Goal: Task Accomplishment & Management: Complete application form

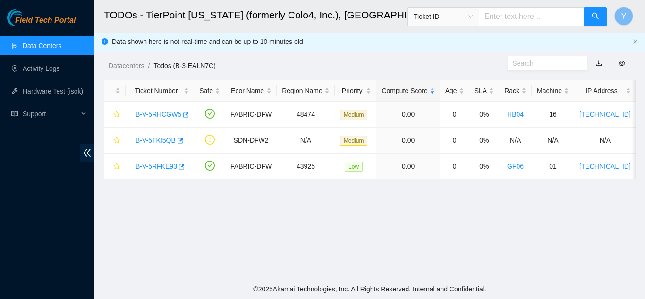
click at [58, 42] on link "Data Centers" at bounding box center [42, 46] width 39 height 8
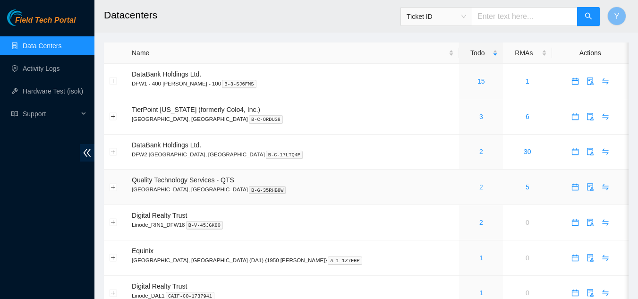
click at [479, 186] on link "2" at bounding box center [481, 187] width 4 height 8
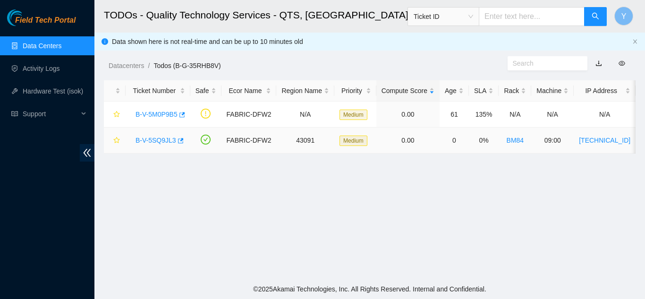
click at [151, 140] on link "B-V-5SQ9JL3" at bounding box center [156, 140] width 41 height 8
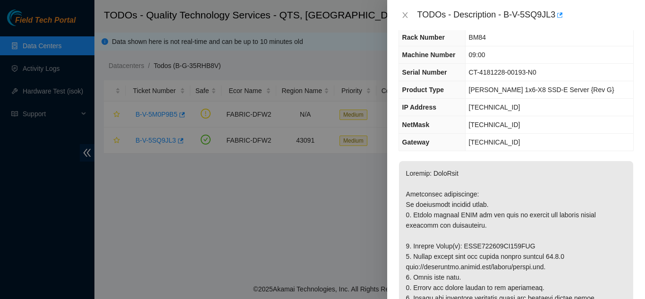
scroll to position [47, 0]
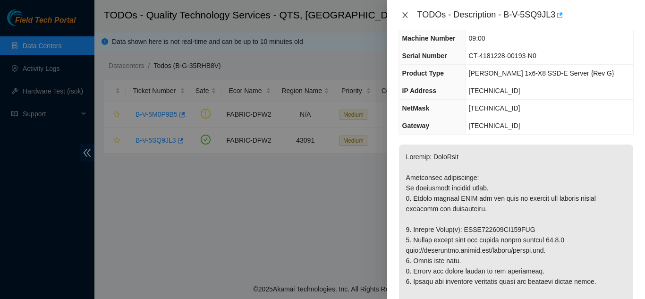
click at [404, 15] on icon "close" at bounding box center [405, 15] width 8 height 8
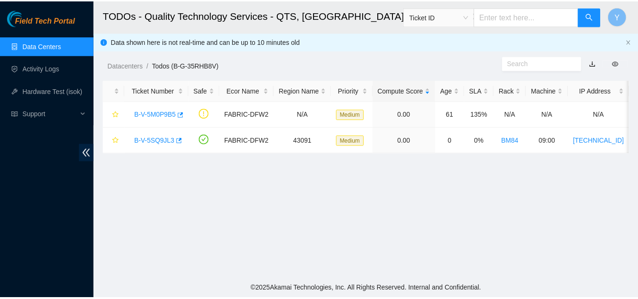
scroll to position [68, 0]
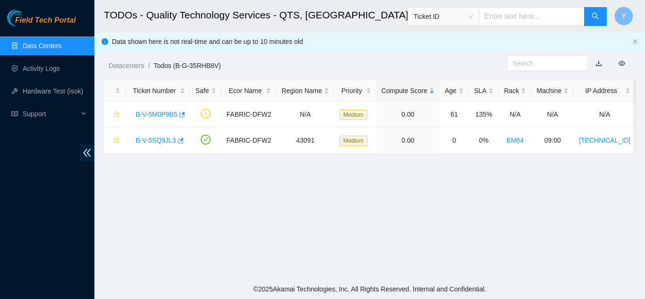
click at [55, 47] on link "Data Centers" at bounding box center [42, 46] width 39 height 8
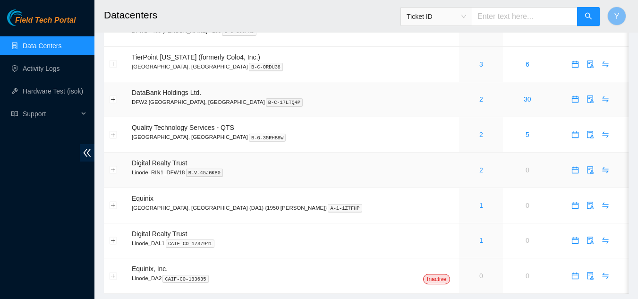
scroll to position [29, 0]
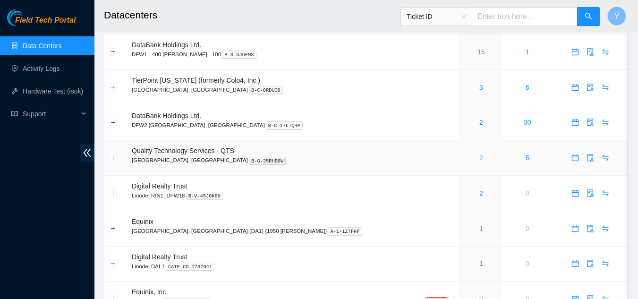
click at [479, 156] on link "2" at bounding box center [481, 158] width 4 height 8
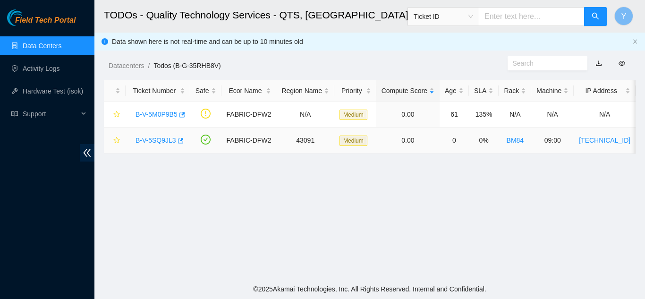
click at [157, 137] on link "B-V-5SQ9JL3" at bounding box center [156, 140] width 41 height 8
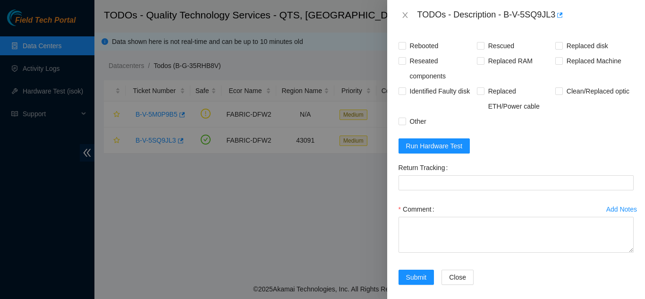
scroll to position [715, 0]
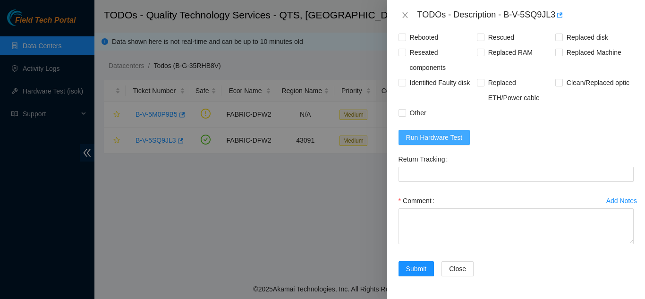
click at [437, 143] on span "Run Hardware Test" at bounding box center [434, 137] width 57 height 10
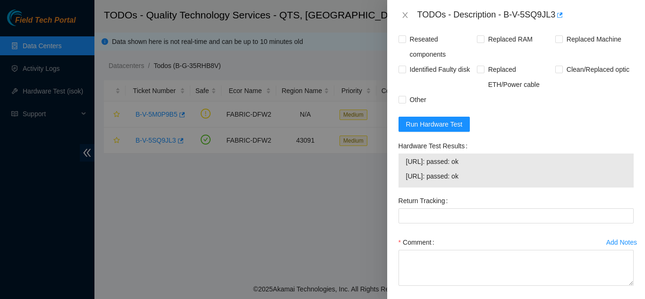
click at [402, 27] on input "Rebooted" at bounding box center [402, 23] width 7 height 7
checkbox input "true"
click at [485, 32] on span "Rescued" at bounding box center [502, 24] width 34 height 15
click at [483, 27] on input "Rescued" at bounding box center [480, 23] width 7 height 7
checkbox input "true"
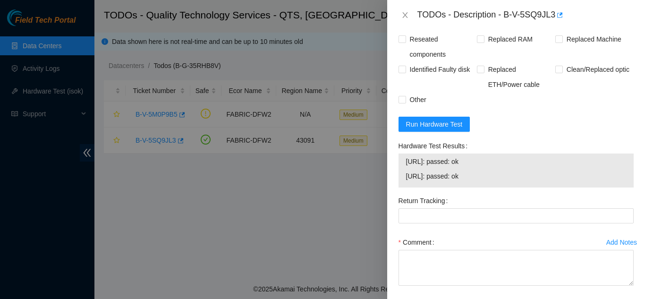
click at [556, 27] on input "Replaced disk" at bounding box center [558, 23] width 7 height 7
checkbox input "true"
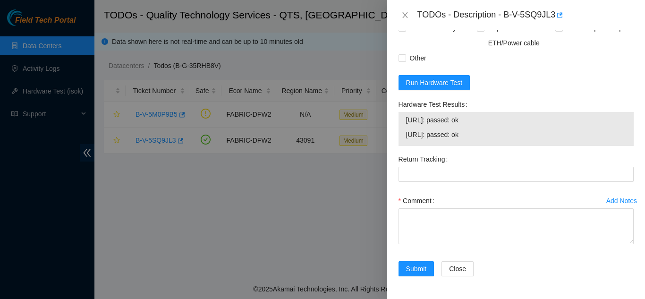
scroll to position [798, 0]
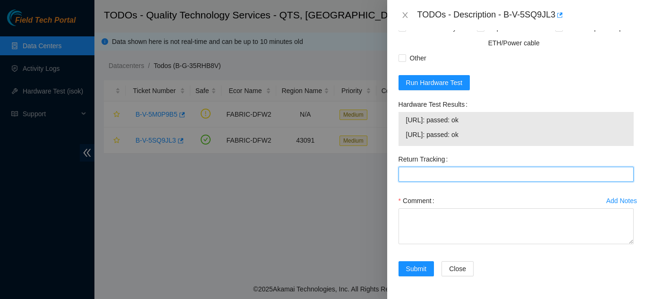
click at [436, 177] on Tracking "Return Tracking" at bounding box center [516, 174] width 235 height 15
type Tracking "463470040522"
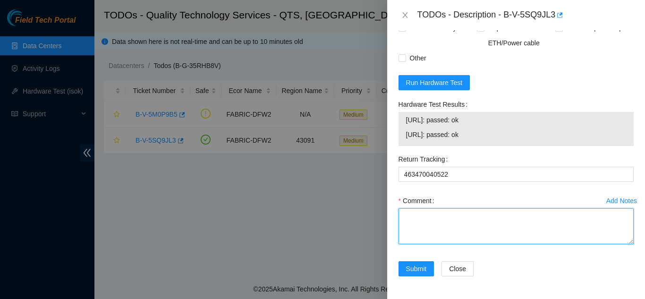
click at [439, 233] on textarea "Comment" at bounding box center [516, 226] width 235 height 36
paste textarea "Shut down machine properly, located faulty disk and replaced with new disk (S/N…"
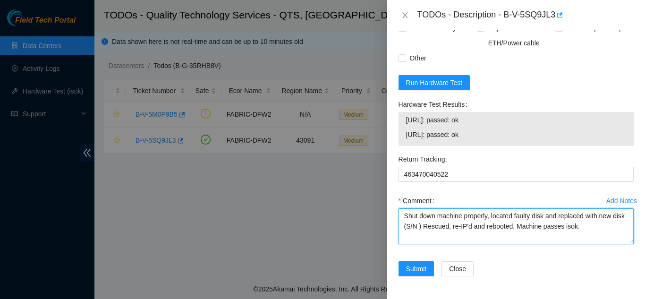
click at [432, 225] on textarea "Shut down machine properly, located faulty disk and replaced with new disk (S/N…" at bounding box center [516, 226] width 235 height 36
paste textarea "21202F2C9A4D"
type textarea "Shut down machine properly, located faulty disk and replaced with new disk (212…"
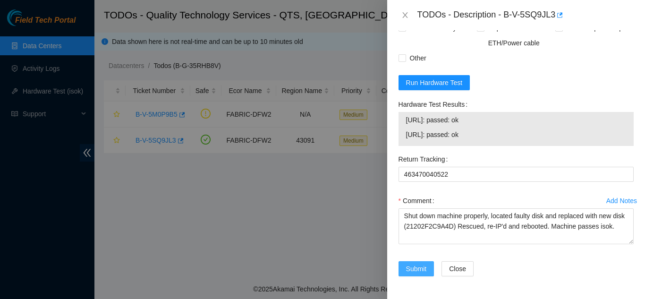
click at [418, 270] on span "Submit" at bounding box center [416, 269] width 21 height 10
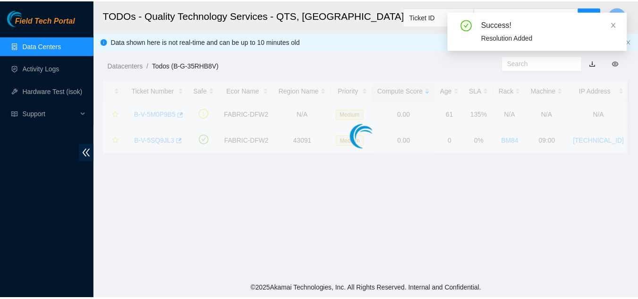
scroll to position [289, 0]
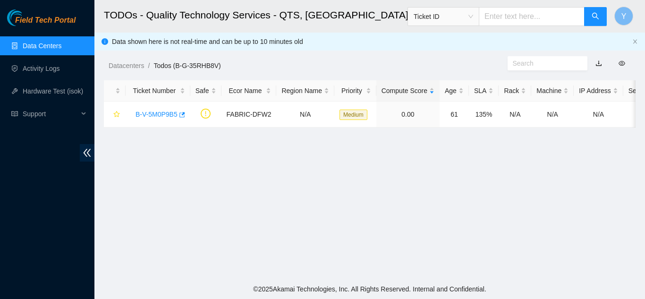
click at [43, 45] on link "Data Centers" at bounding box center [42, 46] width 39 height 8
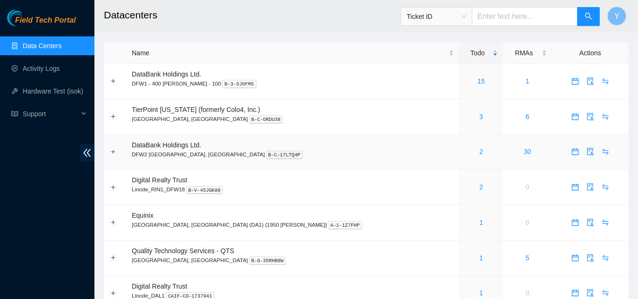
click at [464, 152] on div "2" at bounding box center [481, 151] width 34 height 10
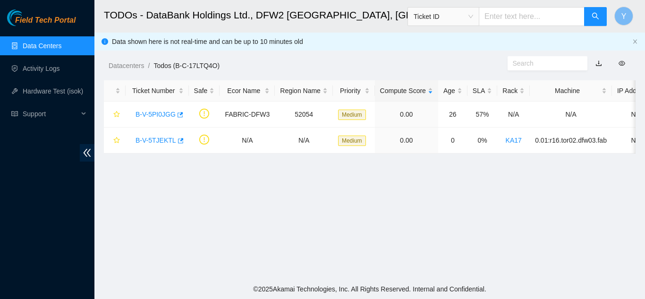
click at [53, 46] on link "Data Centers" at bounding box center [42, 46] width 39 height 8
